Goal: Transaction & Acquisition: Purchase product/service

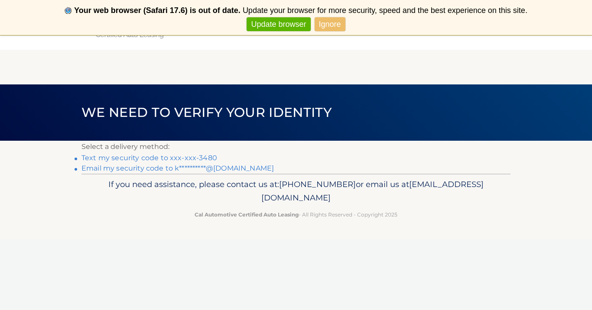
click at [328, 24] on link "Ignore" at bounding box center [330, 24] width 31 height 14
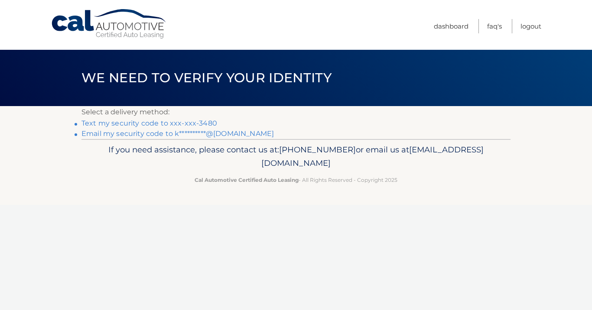
click at [203, 123] on link "Text my security code to xxx-xxx-3480" at bounding box center [149, 123] width 136 height 8
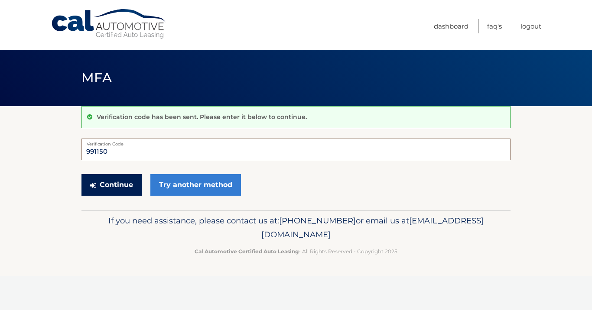
type input "991150"
click at [131, 186] on button "Continue" at bounding box center [111, 185] width 60 height 22
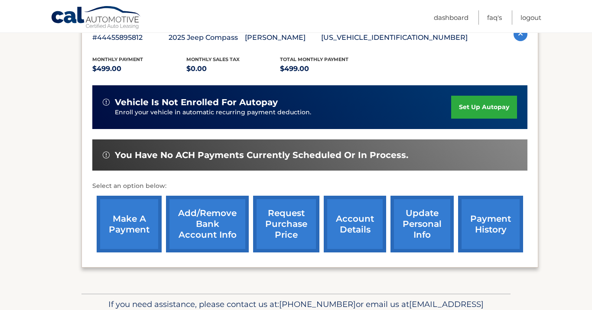
scroll to position [181, 0]
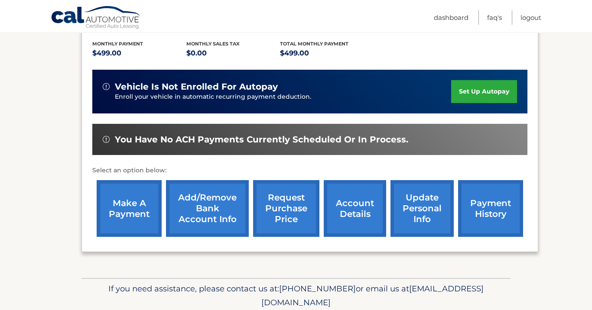
click at [131, 186] on link "make a payment" at bounding box center [129, 208] width 65 height 57
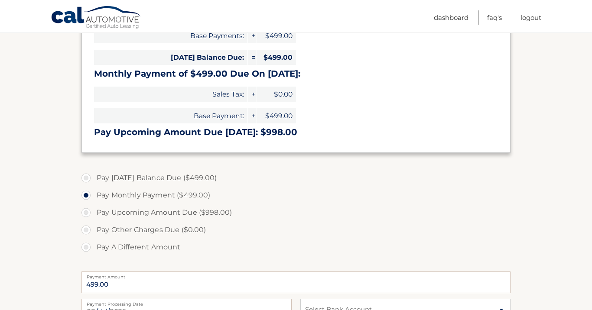
scroll to position [169, 0]
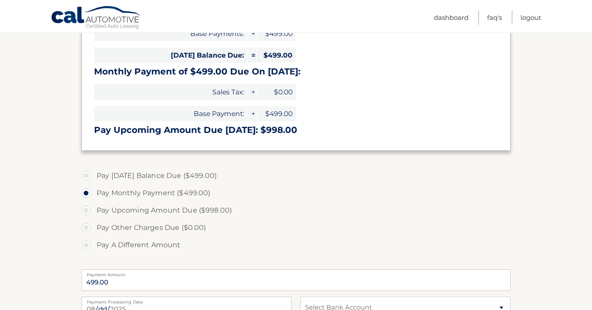
click at [88, 172] on label "Pay Today's Balance Due ($499.00)" at bounding box center [295, 175] width 429 height 17
click at [88, 172] on input "Pay Today's Balance Due ($499.00)" at bounding box center [89, 174] width 9 height 14
radio input "true"
click at [86, 195] on label "Pay Monthly Payment ($499.00)" at bounding box center [295, 193] width 429 height 17
click at [86, 195] on input "Pay Monthly Payment ($499.00)" at bounding box center [89, 192] width 9 height 14
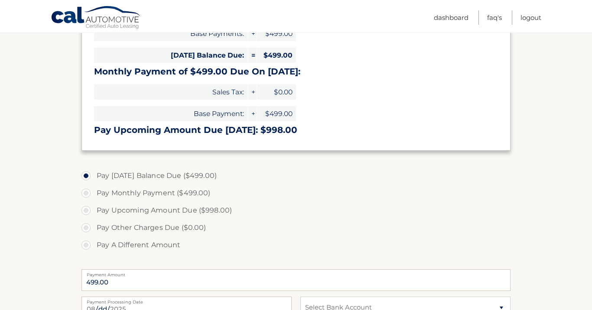
radio input "true"
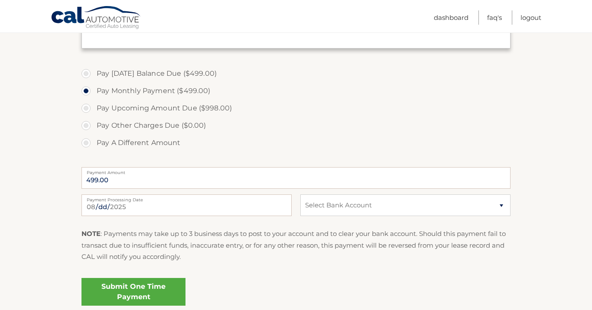
scroll to position [272, 0]
select select "ODhkNzE5YjMtNGM5YS00YTkyLWFmNjktOWZhMDlkNGZlZWI3"
click at [152, 283] on link "Submit One Time Payment" at bounding box center [133, 292] width 104 height 28
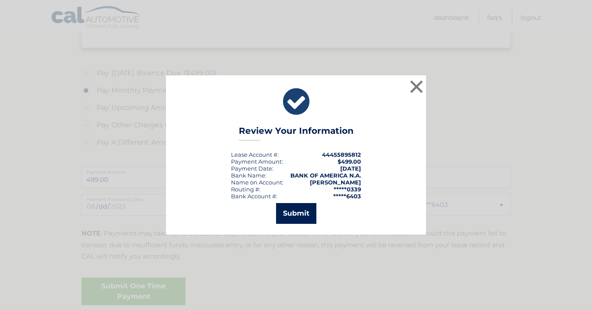
click at [294, 210] on button "Submit" at bounding box center [296, 213] width 40 height 21
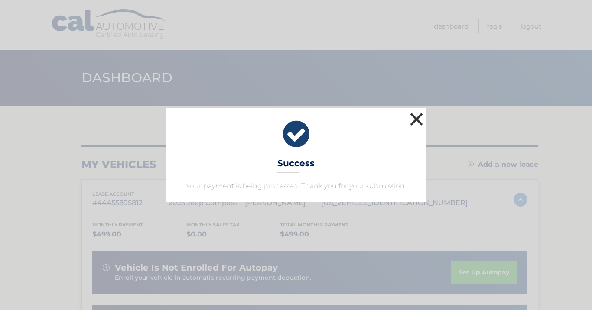
click at [418, 121] on button "×" at bounding box center [416, 119] width 17 height 17
